Goal: Navigation & Orientation: Find specific page/section

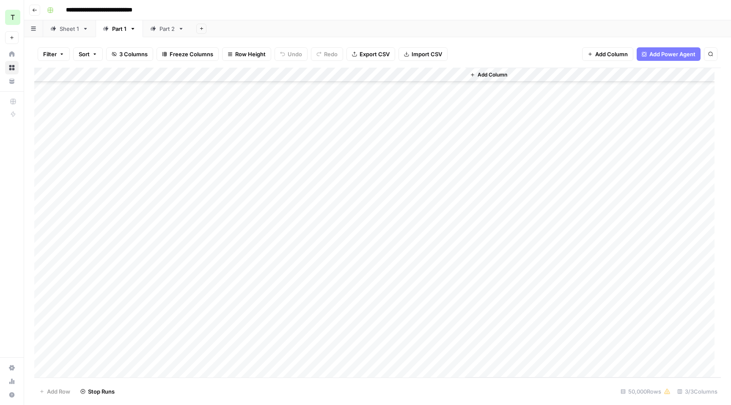
scroll to position [253170, 0]
click at [168, 37] on link "Part 2" at bounding box center [167, 28] width 48 height 17
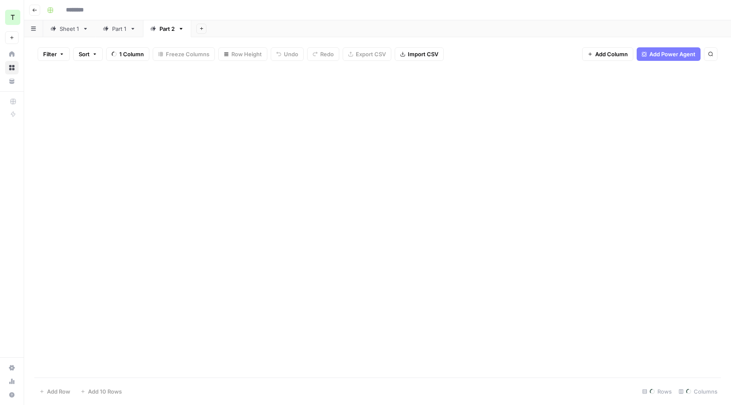
type input "**********"
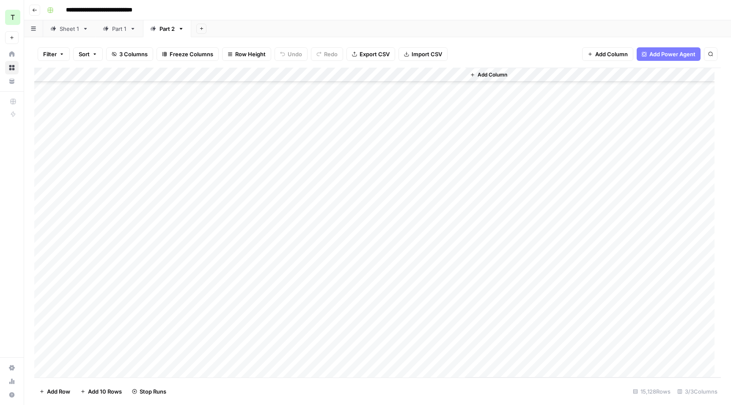
scroll to position [129451, 0]
click at [71, 28] on div "Sheet 1" at bounding box center [69, 29] width 19 height 8
click at [125, 33] on link "Part 1" at bounding box center [119, 28] width 47 height 17
